Goal: Task Accomplishment & Management: Manage account settings

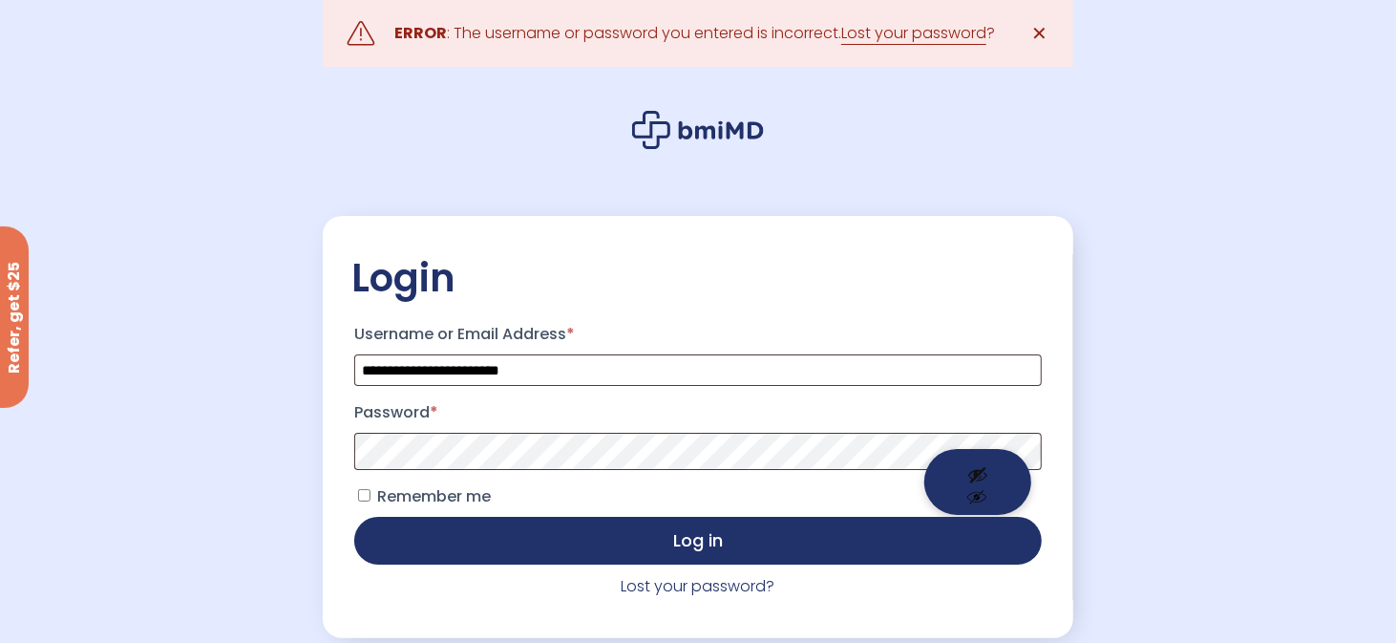
click at [979, 466] on button "Show password" at bounding box center [977, 482] width 107 height 66
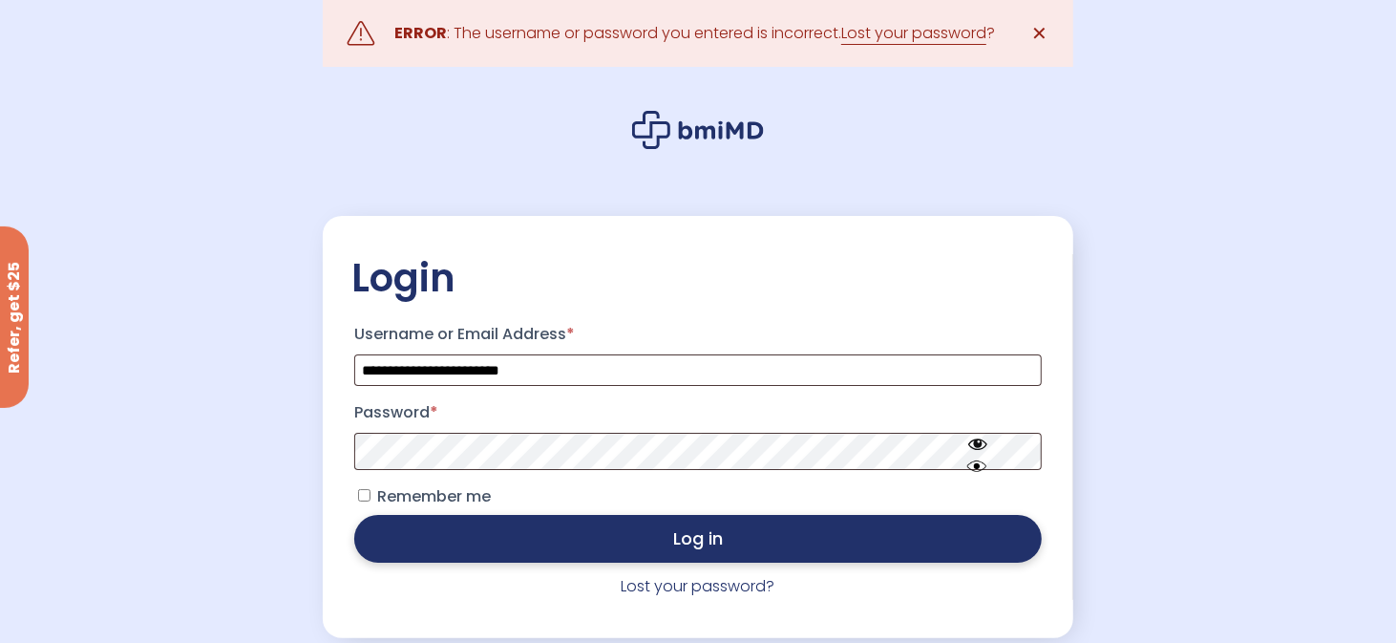
click at [582, 550] on button "Log in" at bounding box center [698, 539] width 688 height 48
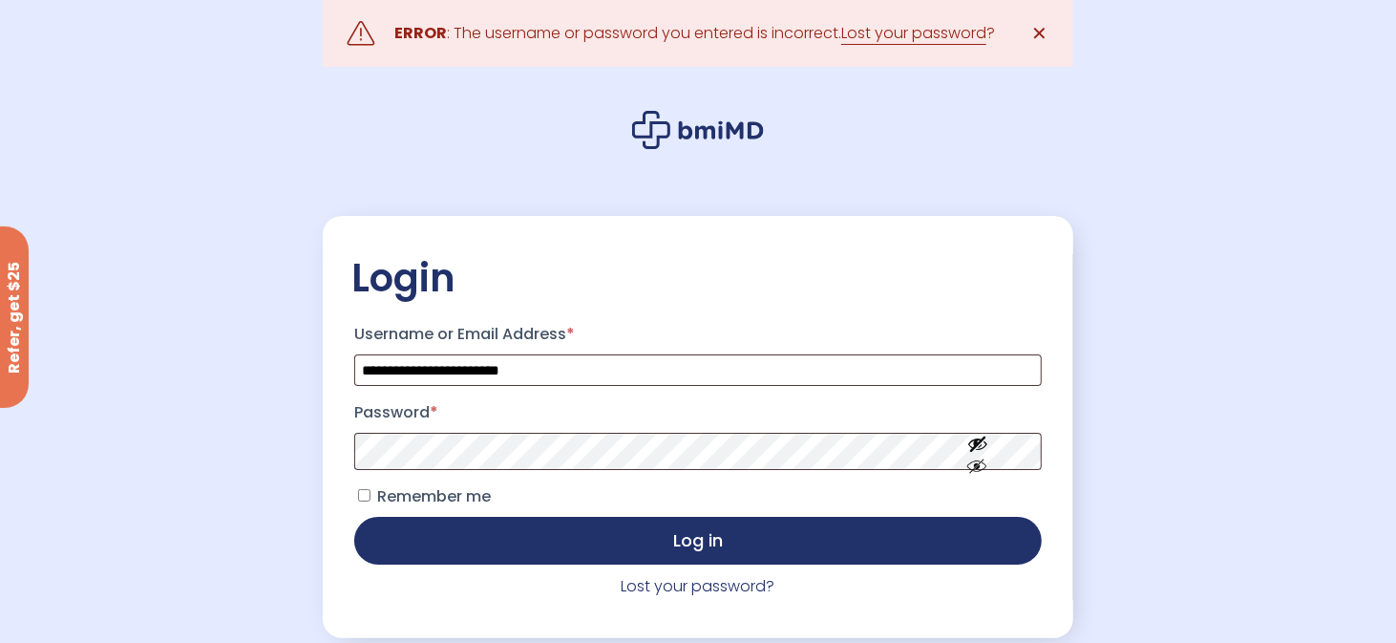
scroll to position [95, 0]
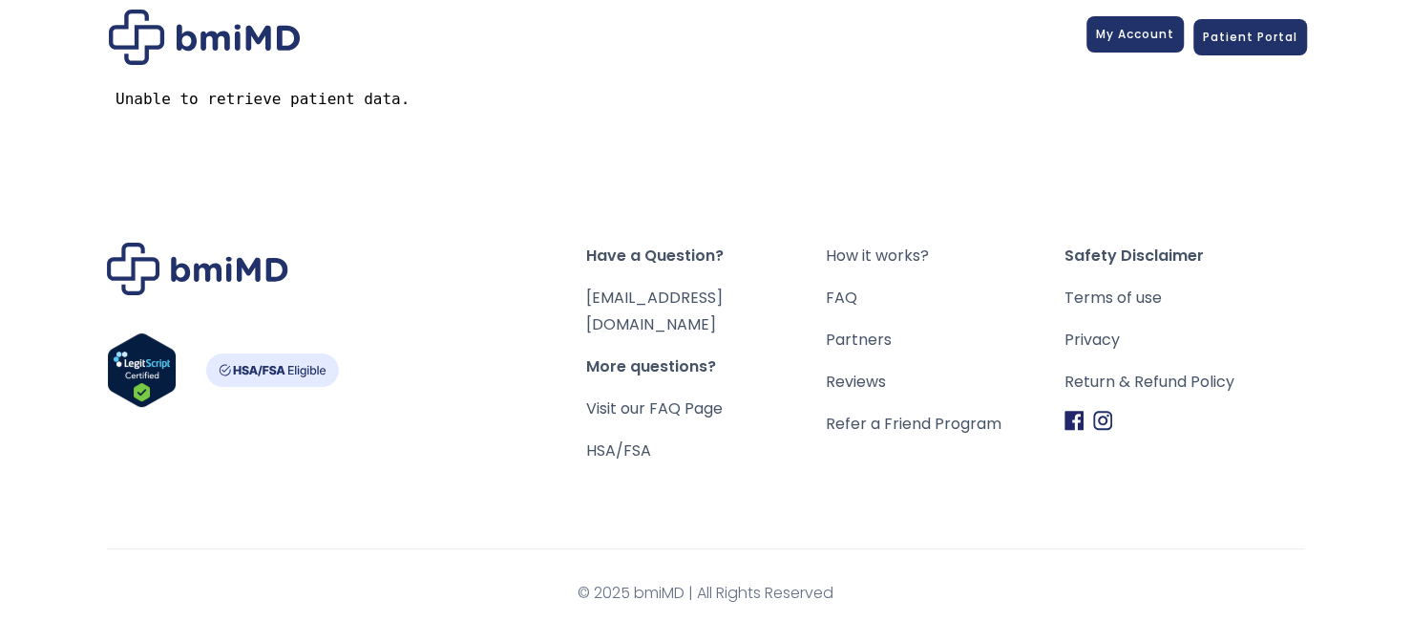
click at [1155, 38] on span "My Account" at bounding box center [1135, 34] width 78 height 16
